Goal: Task Accomplishment & Management: Manage account settings

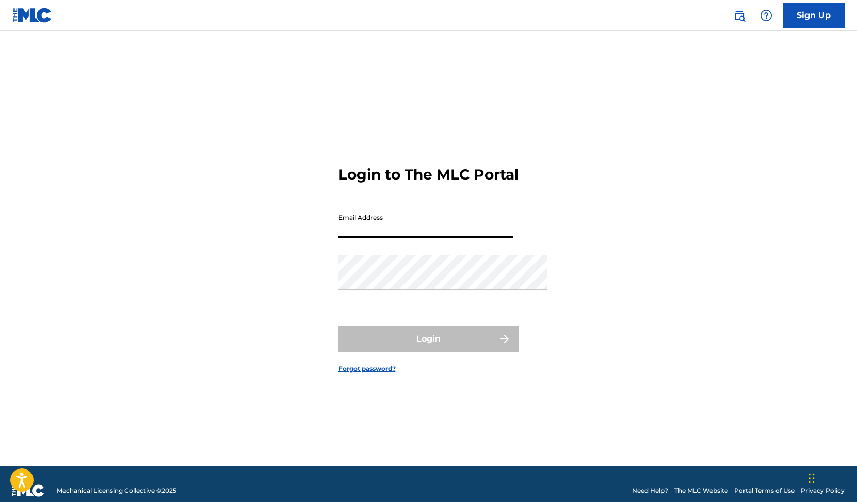
click at [345, 222] on input "Email Address" at bounding box center [425, 222] width 174 height 29
type input "[EMAIL_ADDRESS][DOMAIN_NAME]"
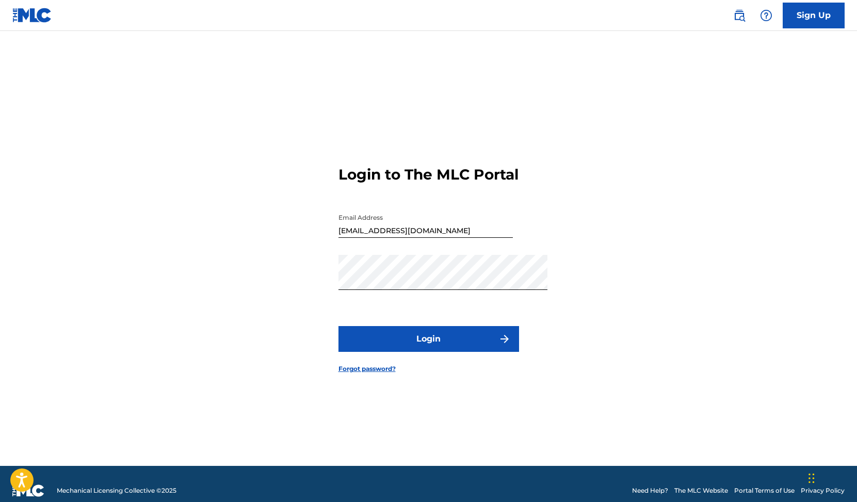
click at [447, 351] on button "Login" at bounding box center [428, 339] width 181 height 26
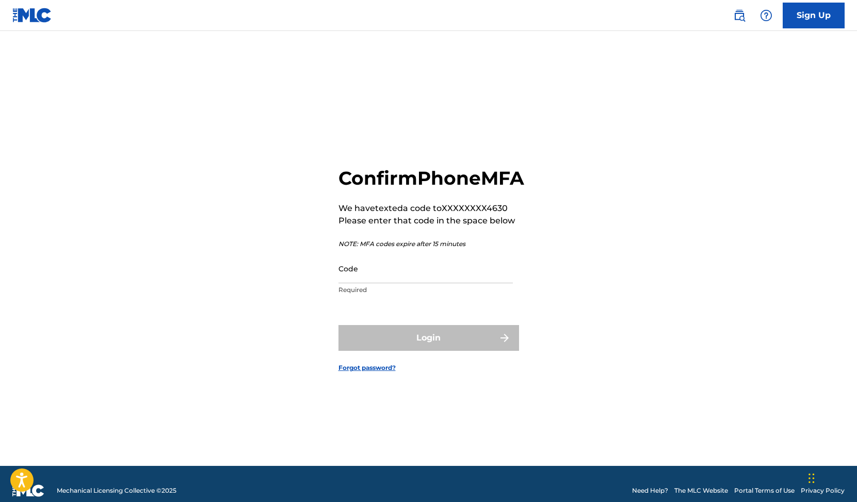
click at [349, 274] on input "Code" at bounding box center [425, 268] width 174 height 29
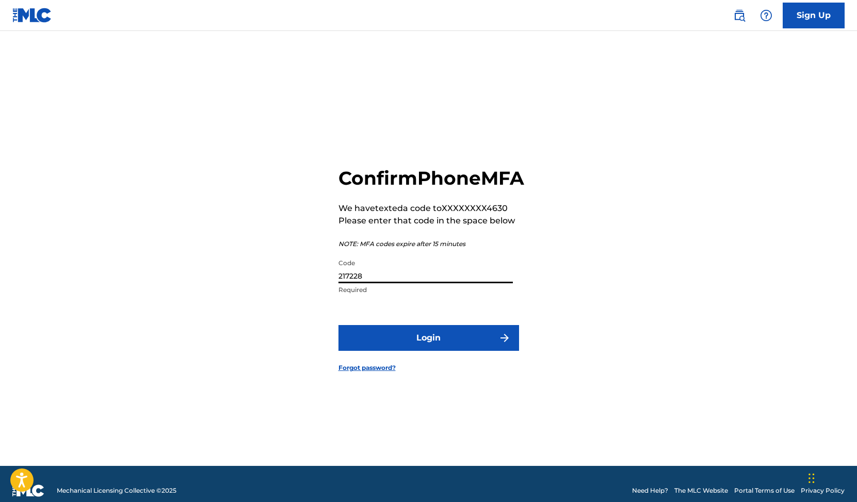
type input "217228"
click at [445, 349] on button "Login" at bounding box center [428, 338] width 181 height 26
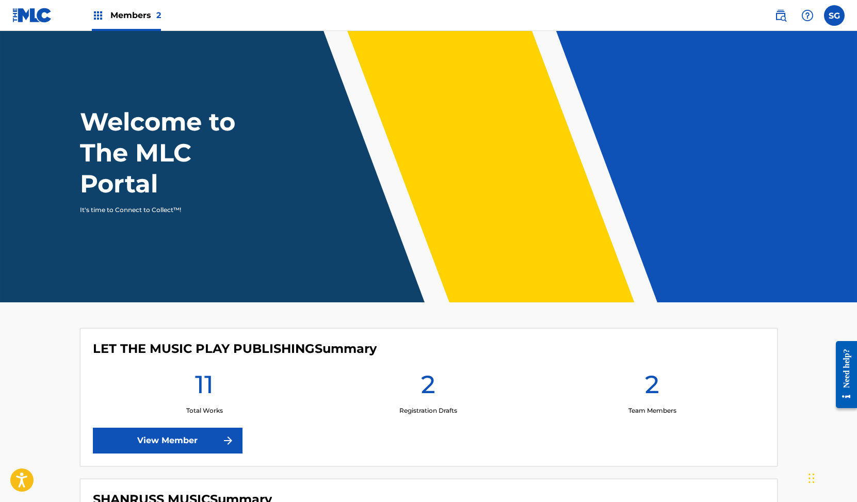
click at [157, 453] on link "View Member" at bounding box center [168, 441] width 150 height 26
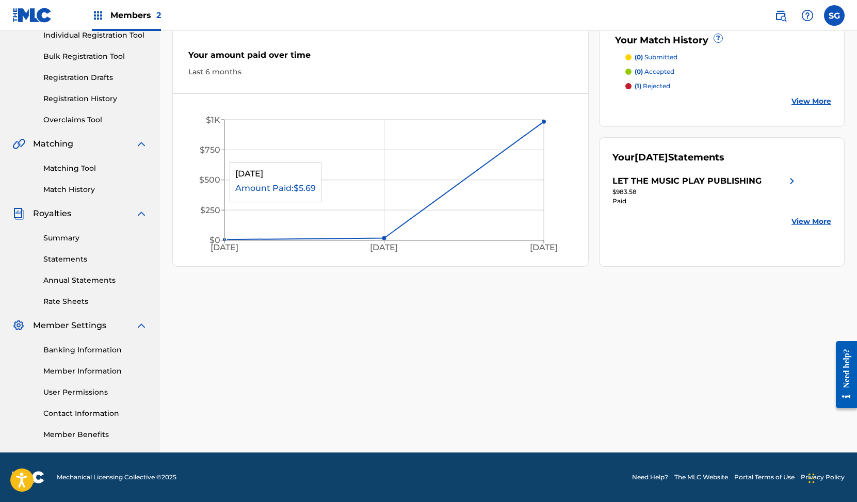
scroll to position [204, 0]
click at [60, 220] on div "Summary Statements Annual Statements Rate Sheets" at bounding box center [79, 263] width 135 height 87
click at [66, 207] on span "Royalties" at bounding box center [52, 213] width 38 height 12
click at [73, 220] on div "Summary Statements Annual Statements Rate Sheets" at bounding box center [79, 263] width 135 height 87
click at [73, 233] on link "Summary" at bounding box center [95, 238] width 104 height 11
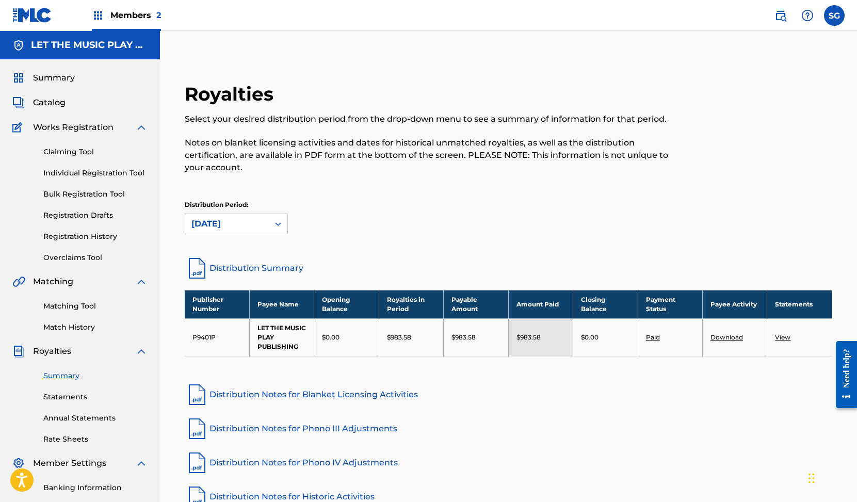
click at [783, 341] on link "View" at bounding box center [782, 337] width 15 height 8
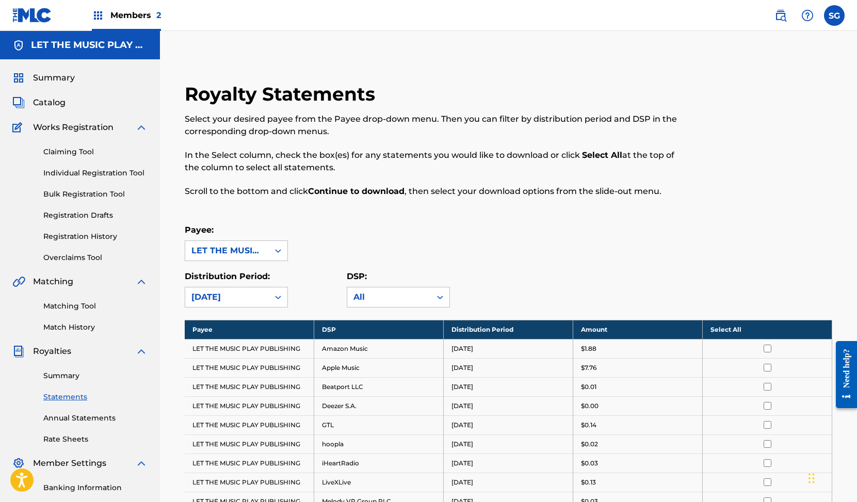
click at [55, 109] on span "Catalog" at bounding box center [49, 102] width 32 height 12
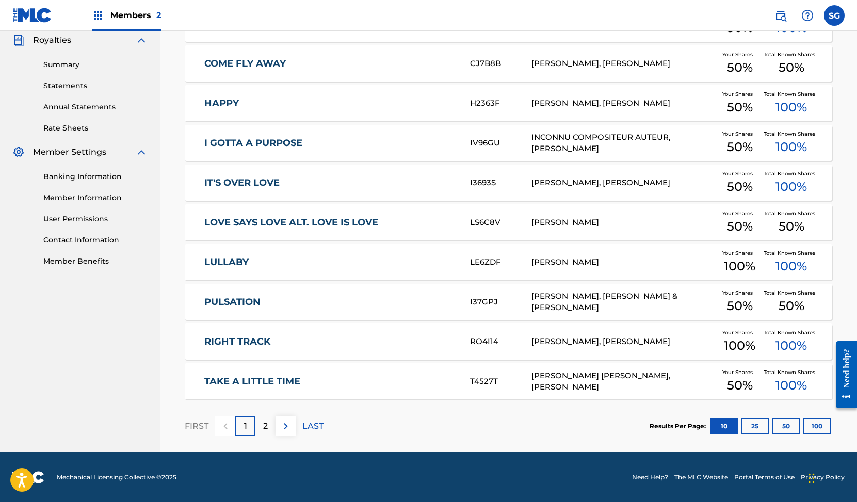
scroll to position [384, 0]
click at [275, 416] on div "2" at bounding box center [265, 426] width 20 height 20
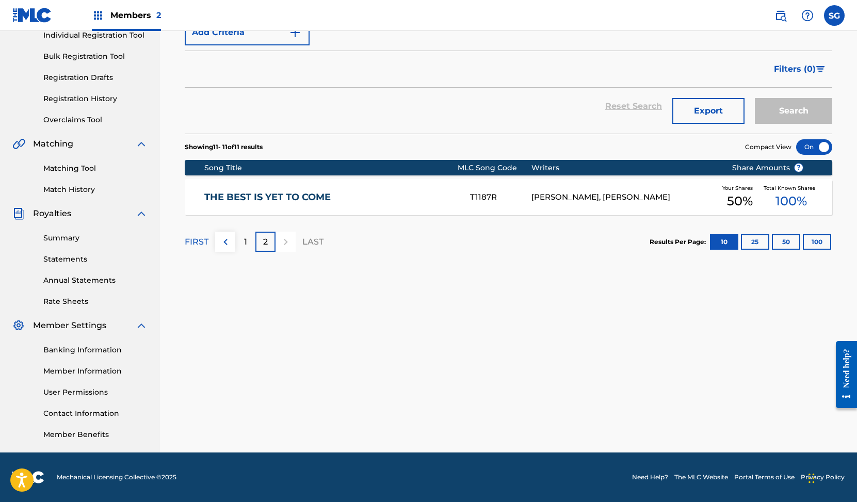
click at [232, 236] on img at bounding box center [225, 242] width 12 height 12
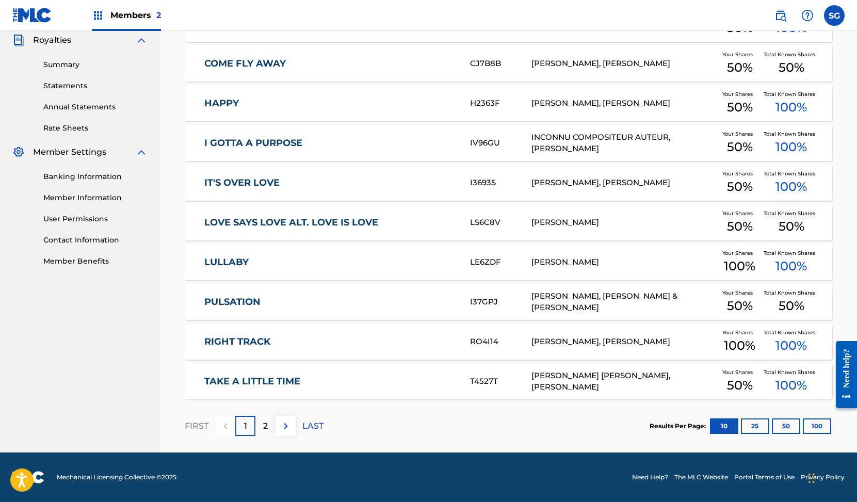
scroll to position [384, 0]
click at [830, 24] on label at bounding box center [834, 15] width 21 height 21
click at [834, 15] on input "SG [PERSON_NAME] [EMAIL_ADDRESS][DOMAIN_NAME] Notification Preferences Profile …" at bounding box center [834, 15] width 0 height 0
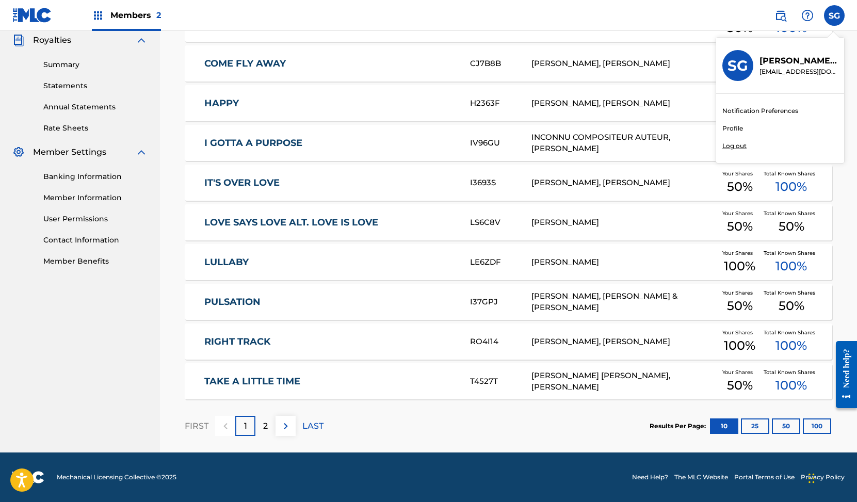
click at [722, 151] on p "Log out" at bounding box center [734, 145] width 24 height 9
click at [834, 15] on input "SG [PERSON_NAME] [EMAIL_ADDRESS][DOMAIN_NAME] Notification Preferences Profile …" at bounding box center [834, 15] width 0 height 0
